Goal: Contribute content: Add original content to the website for others to see

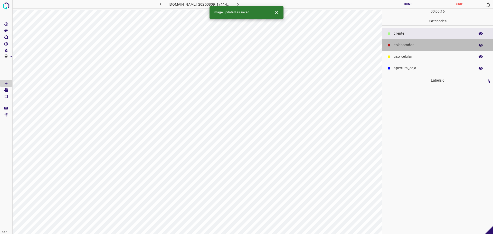
click at [400, 44] on p "colaborador" at bounding box center [433, 44] width 79 height 5
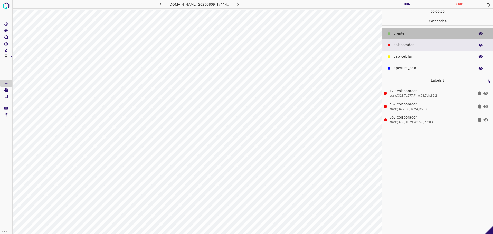
click at [418, 32] on p "​​cliente" at bounding box center [433, 33] width 79 height 5
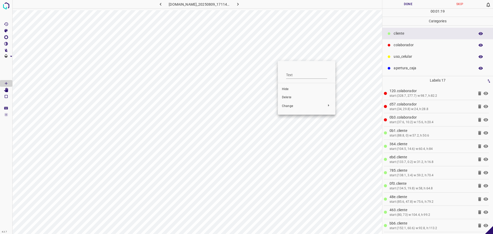
click at [294, 99] on span "Delete" at bounding box center [306, 97] width 49 height 5
click at [253, 108] on span "Delete" at bounding box center [273, 107] width 49 height 5
click at [410, 8] on button "Done" at bounding box center [408, 4] width 52 height 8
click at [407, 6] on button "Done" at bounding box center [408, 4] width 52 height 8
click at [398, 4] on button "Done" at bounding box center [408, 4] width 52 height 8
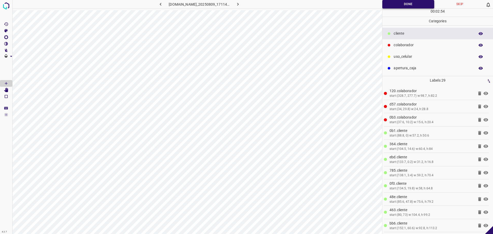
click at [398, 4] on button "Done" at bounding box center [408, 4] width 52 height 8
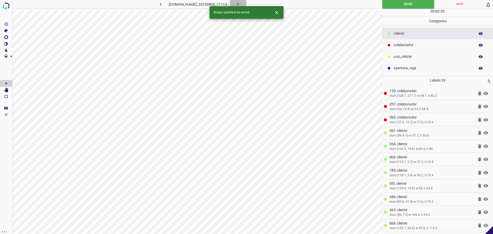
click at [241, 3] on icon "button" at bounding box center [237, 4] width 5 height 5
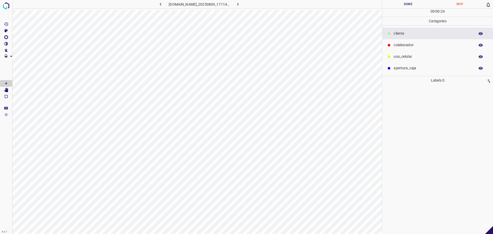
click at [421, 44] on p "colaborador" at bounding box center [433, 44] width 79 height 5
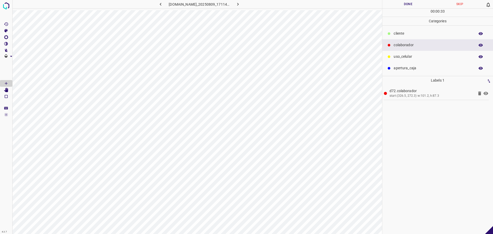
click at [418, 33] on p "​​cliente" at bounding box center [433, 33] width 79 height 5
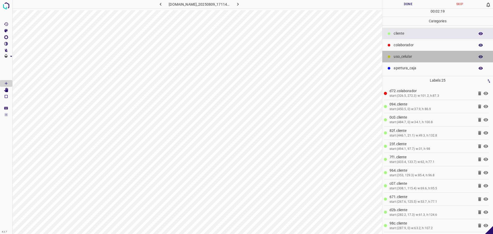
click at [410, 52] on div "uso_celular" at bounding box center [437, 57] width 111 height 12
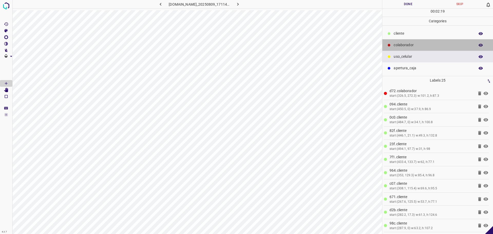
click at [410, 46] on p "colaborador" at bounding box center [433, 44] width 79 height 5
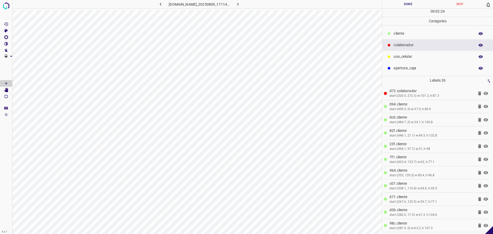
click at [411, 7] on button "Done" at bounding box center [408, 4] width 52 height 8
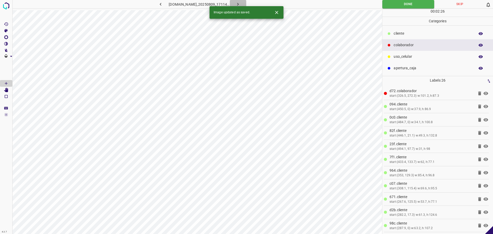
click at [241, 4] on icon "button" at bounding box center [237, 4] width 5 height 5
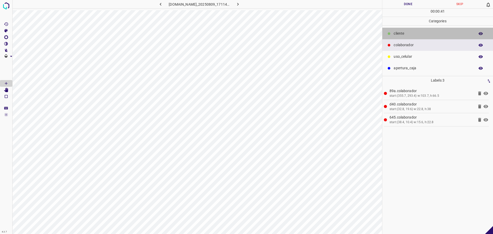
click at [400, 29] on div "​​cliente" at bounding box center [437, 34] width 111 height 12
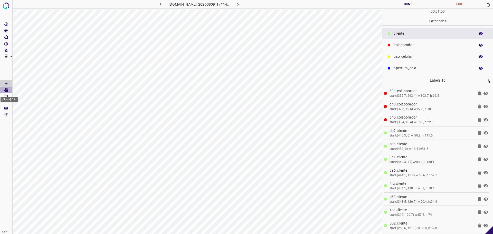
click at [6, 92] on Edit"] "[Space] Edit" at bounding box center [6, 90] width 12 height 7
click at [4, 84] on icon "[Space] Draw" at bounding box center [6, 83] width 5 height 5
click at [402, 6] on button "Done" at bounding box center [408, 4] width 52 height 8
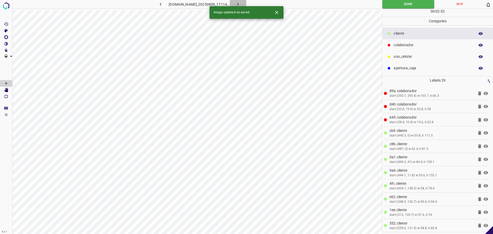
click at [241, 4] on icon "button" at bounding box center [237, 4] width 5 height 5
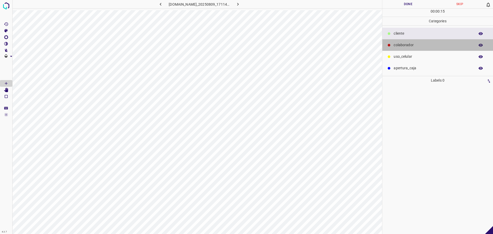
click at [413, 50] on div "colaborador" at bounding box center [437, 45] width 111 height 12
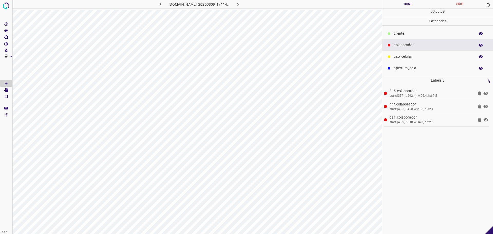
click at [392, 34] on div "​​cliente" at bounding box center [437, 34] width 111 height 12
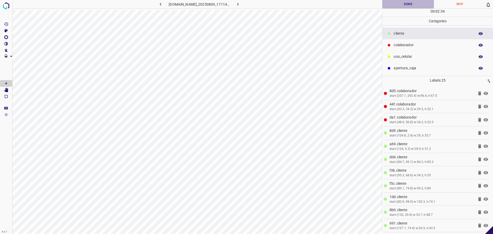
click at [414, 6] on button "Done" at bounding box center [408, 4] width 52 height 8
click at [415, 5] on button "Done" at bounding box center [408, 4] width 52 height 8
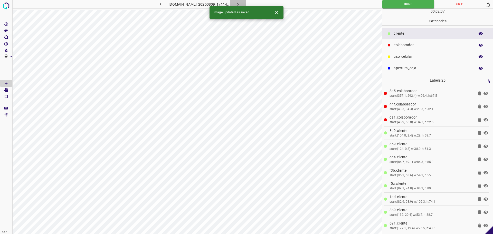
click at [246, 2] on button "button" at bounding box center [238, 4] width 16 height 8
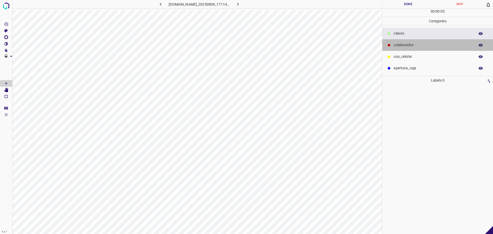
click at [408, 46] on p "colaborador" at bounding box center [433, 44] width 79 height 5
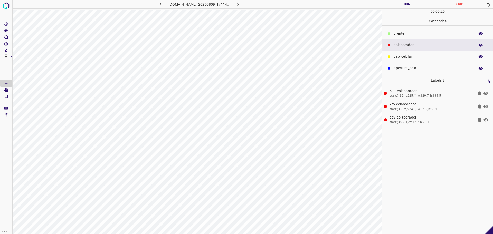
click at [441, 34] on p "​​cliente" at bounding box center [433, 33] width 79 height 5
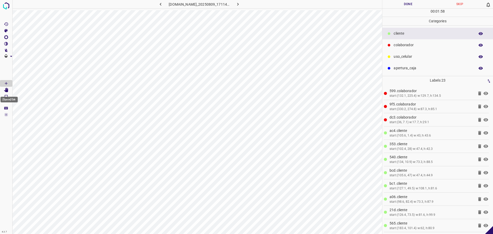
click at [8, 89] on icon "[Space] Edit" at bounding box center [6, 90] width 4 height 5
click at [7, 81] on icon "[Space] Draw" at bounding box center [6, 83] width 5 height 5
click at [401, 7] on button "Done" at bounding box center [408, 4] width 52 height 8
click at [401, 6] on button "Done" at bounding box center [408, 4] width 52 height 8
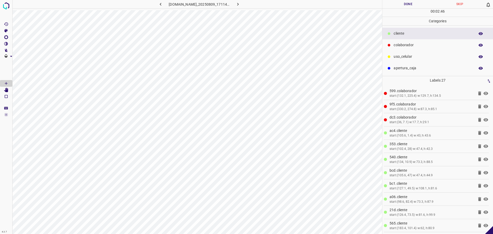
click at [401, 6] on button "Done" at bounding box center [408, 4] width 52 height 8
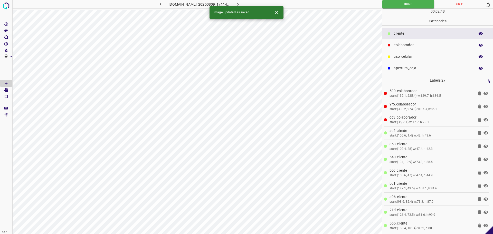
click at [239, 4] on icon "button" at bounding box center [238, 4] width 2 height 3
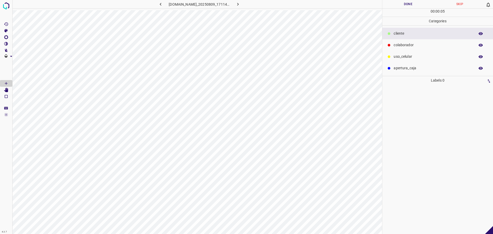
click at [427, 47] on p "colaborador" at bounding box center [433, 44] width 79 height 5
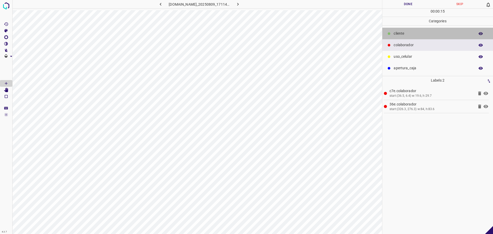
click at [403, 32] on p "​​cliente" at bounding box center [433, 33] width 79 height 5
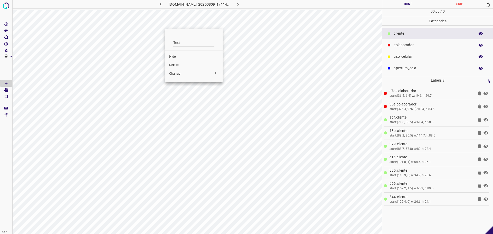
click at [259, 54] on div at bounding box center [246, 117] width 493 height 234
click at [480, 199] on icon at bounding box center [479, 199] width 3 height 4
click at [9, 92] on Edit"] "[Space] Edit" at bounding box center [6, 90] width 12 height 7
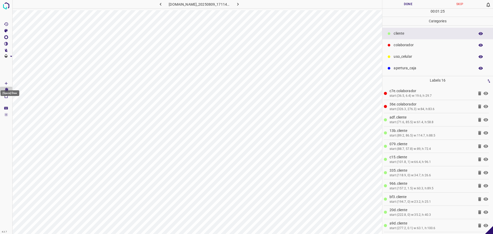
click at [8, 83] on icon "[Space] Draw" at bounding box center [6, 83] width 5 height 5
click at [406, 5] on button "Done" at bounding box center [408, 4] width 52 height 8
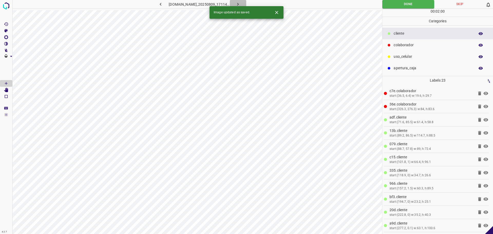
click at [241, 6] on icon "button" at bounding box center [237, 4] width 5 height 5
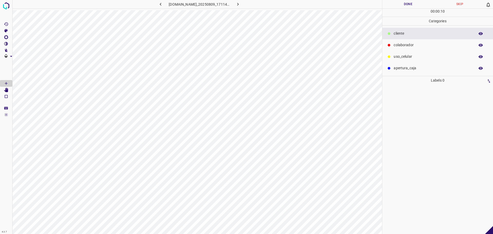
click at [423, 44] on p "colaborador" at bounding box center [433, 44] width 79 height 5
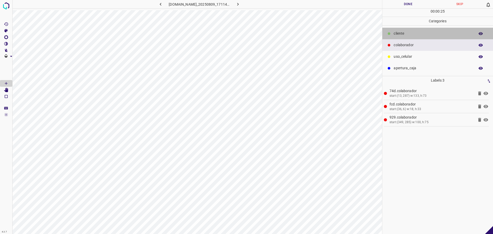
click at [403, 34] on p "​​cliente" at bounding box center [433, 33] width 79 height 5
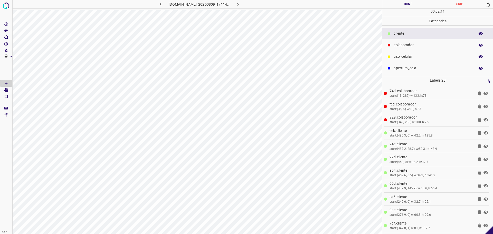
click at [407, 8] on button "Done" at bounding box center [408, 4] width 52 height 8
click at [409, 6] on button "Done" at bounding box center [408, 4] width 52 height 8
click at [241, 5] on icon "button" at bounding box center [237, 4] width 5 height 5
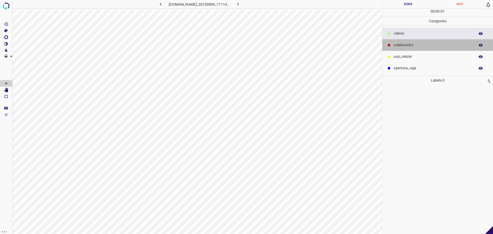
drag, startPoint x: 411, startPoint y: 46, endPoint x: 396, endPoint y: 56, distance: 18.4
click at [411, 46] on p "colaborador" at bounding box center [433, 44] width 79 height 5
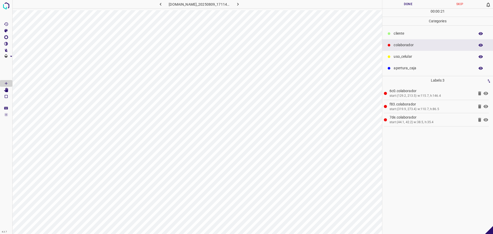
click at [425, 33] on p "​​cliente" at bounding box center [433, 33] width 79 height 5
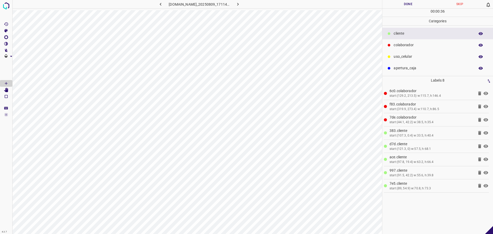
click at [428, 174] on div "start:(91.5, 42.2) w:55.6, h:39.8" at bounding box center [432, 175] width 84 height 5
click at [479, 172] on icon at bounding box center [479, 173] width 3 height 4
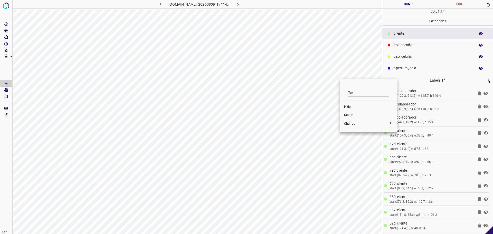
click at [342, 113] on li "Delete" at bounding box center [369, 115] width 58 height 8
click at [6, 91] on icon "[Space] Edit" at bounding box center [6, 90] width 4 height 5
click at [9, 82] on Draw"] "[Space] Draw" at bounding box center [6, 83] width 12 height 7
click at [413, 2] on button "Done" at bounding box center [408, 4] width 52 height 8
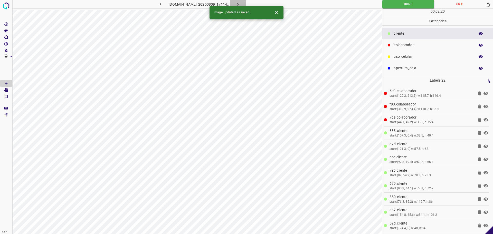
click at [241, 3] on icon "button" at bounding box center [237, 4] width 5 height 5
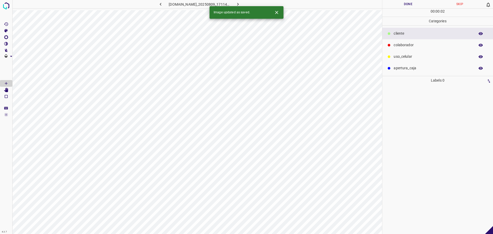
click at [410, 49] on div "colaborador" at bounding box center [437, 45] width 111 height 12
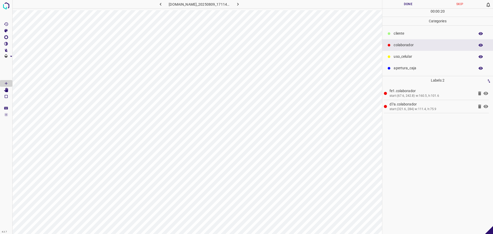
click at [405, 30] on div "​​cliente" at bounding box center [437, 34] width 111 height 12
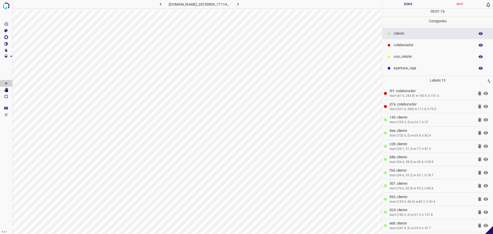
click at [430, 53] on div "uso_celular" at bounding box center [437, 57] width 111 height 12
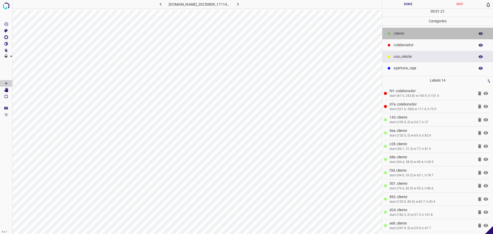
click at [409, 34] on p "​​cliente" at bounding box center [433, 33] width 79 height 5
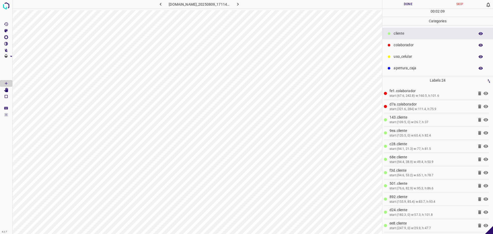
click at [413, 6] on button "Done" at bounding box center [408, 4] width 52 height 8
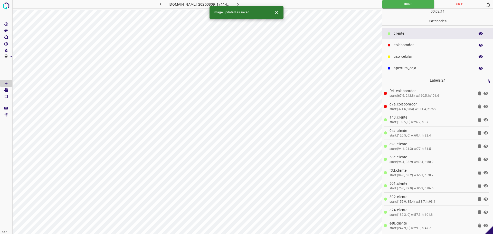
click at [244, 6] on div "Image updated as saved." at bounding box center [247, 12] width 74 height 13
click at [241, 5] on icon "button" at bounding box center [237, 4] width 5 height 5
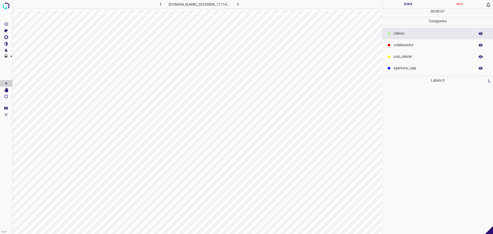
click at [404, 43] on p "colaborador" at bounding box center [433, 44] width 79 height 5
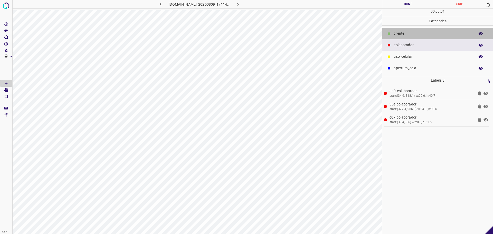
click at [404, 31] on p "​​cliente" at bounding box center [433, 33] width 79 height 5
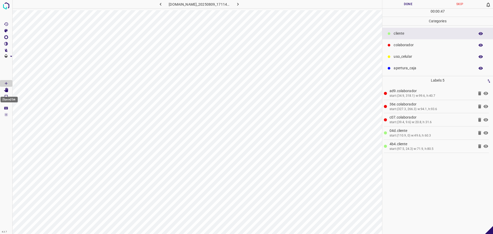
click at [7, 91] on icon "[Space] Edit" at bounding box center [6, 90] width 4 height 5
click at [5, 82] on icon "[Space] Draw" at bounding box center [6, 83] width 5 height 5
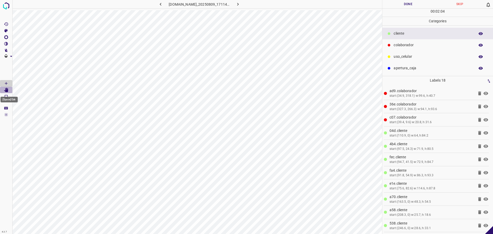
click at [7, 90] on icon "[Space] Edit" at bounding box center [6, 90] width 4 height 5
click at [4, 83] on Draw"] "[Space] Draw" at bounding box center [6, 83] width 12 height 7
click at [412, 5] on button "Done" at bounding box center [408, 4] width 52 height 8
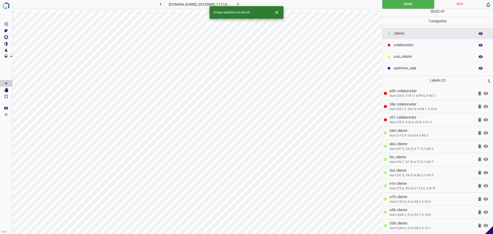
click at [241, 4] on icon "button" at bounding box center [237, 4] width 5 height 5
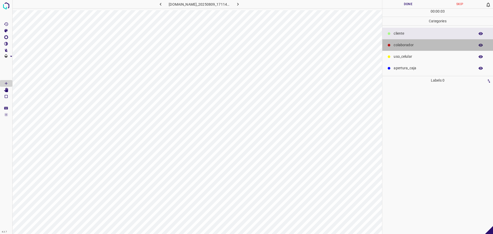
click at [410, 49] on div "colaborador" at bounding box center [437, 45] width 111 height 12
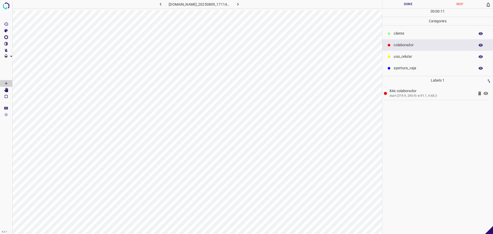
click at [397, 30] on div "​​cliente" at bounding box center [437, 34] width 111 height 12
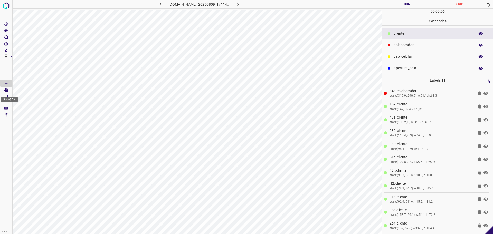
click at [7, 91] on icon "[Space] Edit" at bounding box center [6, 90] width 4 height 5
click at [6, 83] on icon "[Space] Draw" at bounding box center [6, 83] width 3 height 3
click at [418, 4] on button "Done" at bounding box center [408, 4] width 52 height 8
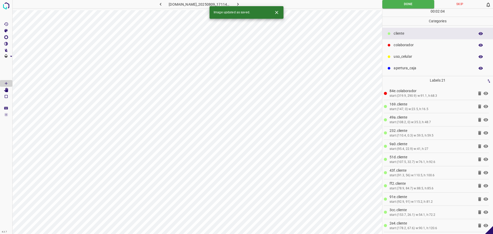
click at [241, 5] on icon "button" at bounding box center [237, 4] width 5 height 5
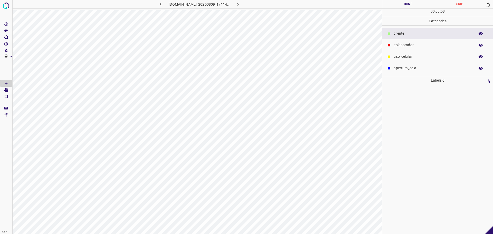
click at [402, 41] on div "colaborador" at bounding box center [437, 45] width 111 height 12
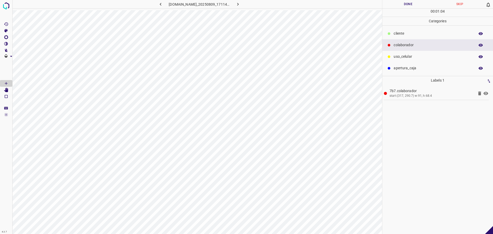
click at [406, 35] on p "​​cliente" at bounding box center [433, 33] width 79 height 5
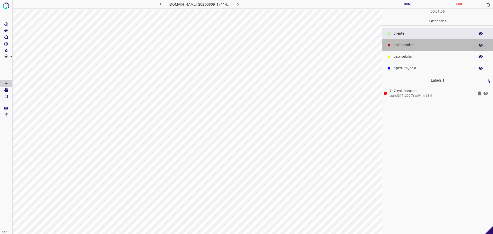
drag, startPoint x: 395, startPoint y: 47, endPoint x: 383, endPoint y: 51, distance: 12.7
click at [395, 48] on div "colaborador" at bounding box center [437, 45] width 111 height 12
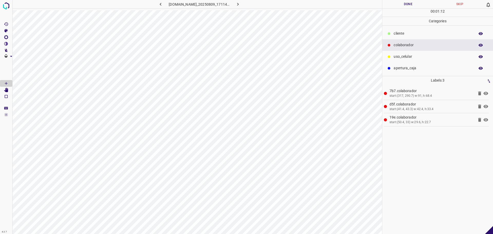
click at [427, 33] on p "​​cliente" at bounding box center [433, 33] width 79 height 5
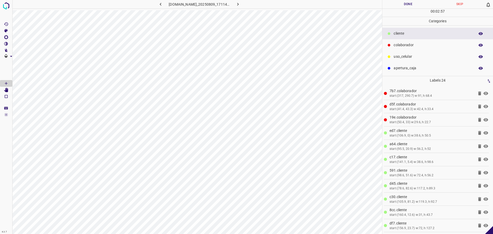
click at [411, 10] on div "00 : 02 : 57" at bounding box center [437, 13] width 111 height 8
click at [411, 7] on button "Done" at bounding box center [408, 4] width 52 height 8
click at [411, 5] on button "Done" at bounding box center [408, 4] width 52 height 8
click at [410, 4] on button "Done" at bounding box center [408, 4] width 52 height 8
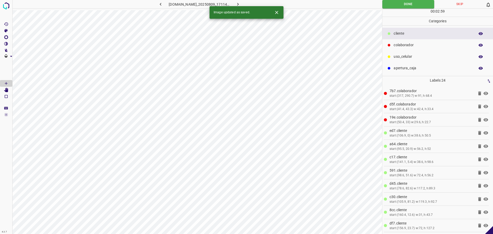
click at [241, 4] on icon "button" at bounding box center [237, 4] width 5 height 5
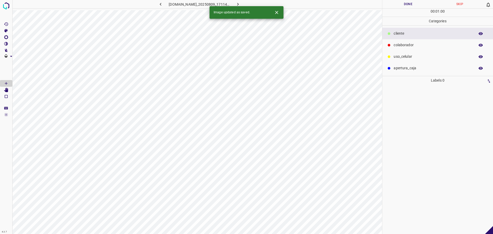
click at [400, 48] on div "colaborador" at bounding box center [437, 45] width 111 height 12
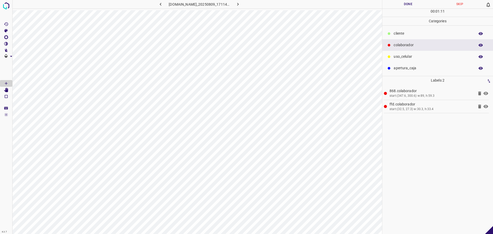
click at [411, 34] on p "​​cliente" at bounding box center [433, 33] width 79 height 5
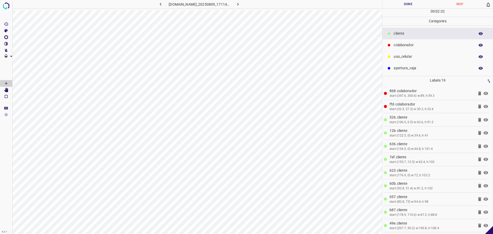
click at [409, 10] on div "00 : 02 : 32" at bounding box center [437, 13] width 111 height 8
click at [409, 4] on button "Done" at bounding box center [408, 4] width 52 height 8
click at [241, 7] on icon "button" at bounding box center [237, 4] width 5 height 5
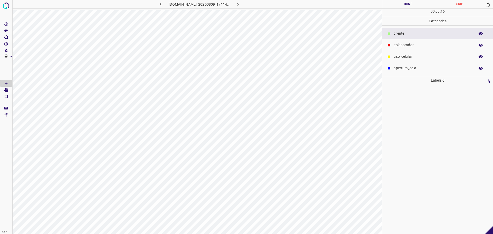
click at [433, 47] on p "colaborador" at bounding box center [433, 44] width 79 height 5
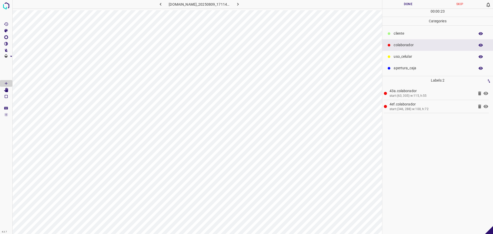
click at [407, 36] on p "​​cliente" at bounding box center [433, 33] width 79 height 5
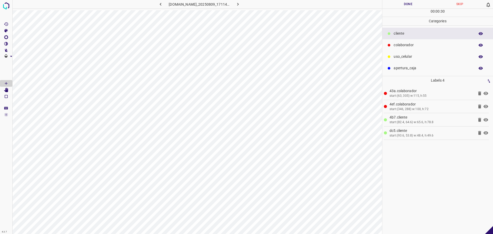
click at [401, 46] on p "colaborador" at bounding box center [433, 44] width 79 height 5
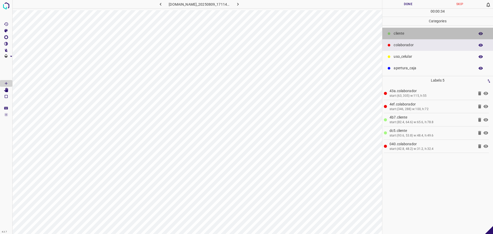
drag, startPoint x: 399, startPoint y: 36, endPoint x: 384, endPoint y: 40, distance: 15.0
click at [399, 36] on p "​​cliente" at bounding box center [433, 33] width 79 height 5
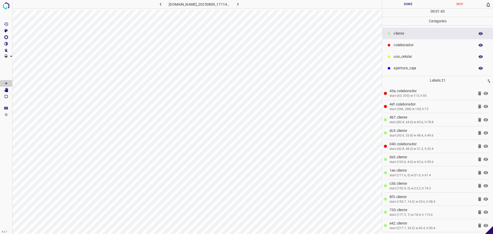
click at [417, 2] on button "Done" at bounding box center [408, 4] width 52 height 8
click at [416, 3] on button "Done" at bounding box center [408, 4] width 52 height 8
click at [416, 4] on button "Done" at bounding box center [408, 4] width 52 height 8
click at [396, 47] on p "colaborador" at bounding box center [433, 44] width 79 height 5
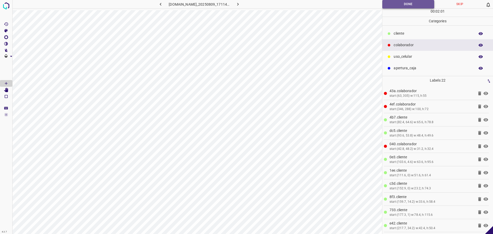
click at [394, 8] on button "Done" at bounding box center [408, 4] width 52 height 8
click at [395, 8] on button "Done" at bounding box center [408, 4] width 52 height 8
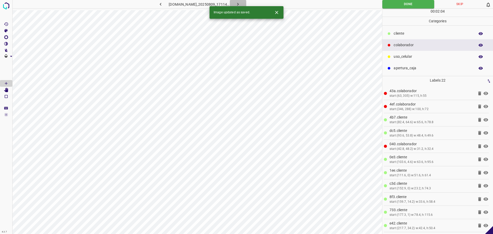
click at [241, 5] on icon "button" at bounding box center [237, 4] width 5 height 5
